Goal: Task Accomplishment & Management: Manage account settings

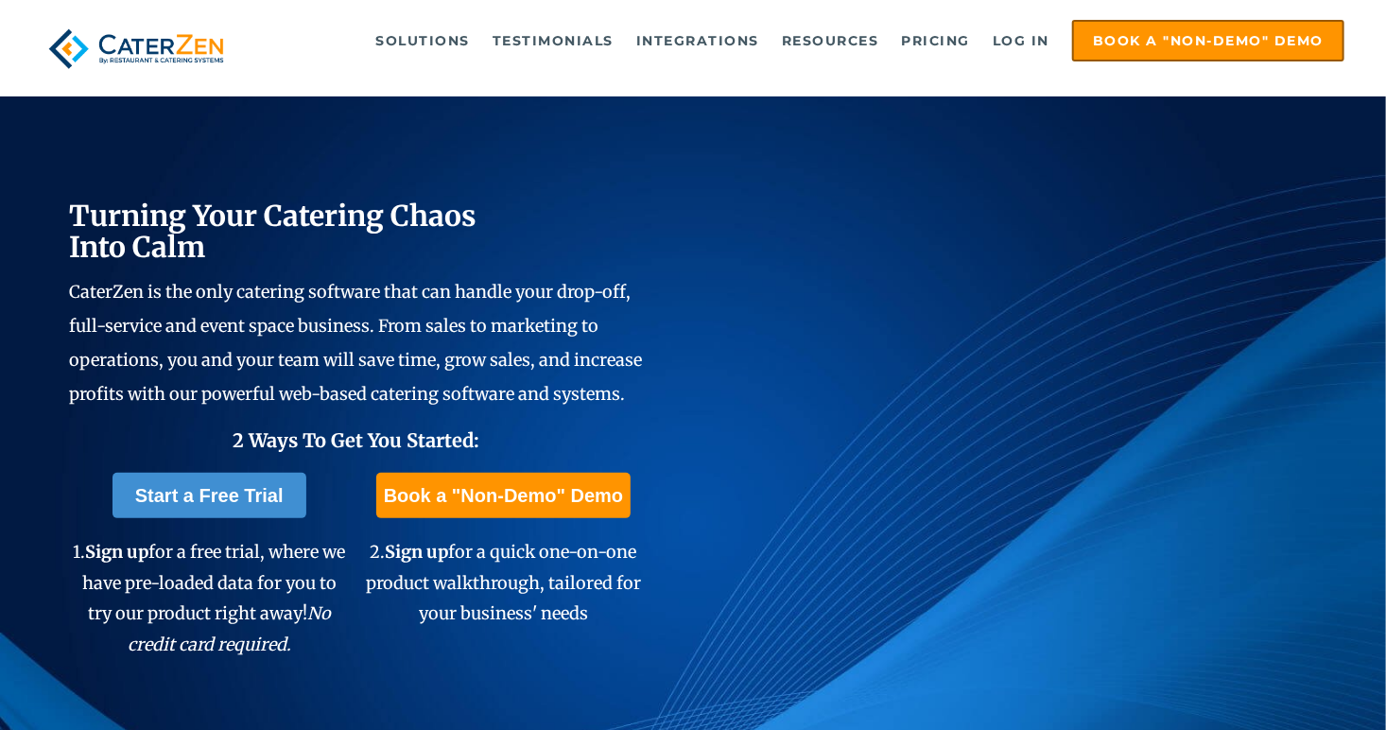
click at [1032, 32] on link "Log in" at bounding box center [1021, 41] width 76 height 38
click at [1018, 40] on link "Log in" at bounding box center [1021, 41] width 76 height 38
click at [1026, 38] on link "Log in" at bounding box center [1021, 41] width 76 height 38
